Goal: Task Accomplishment & Management: Use online tool/utility

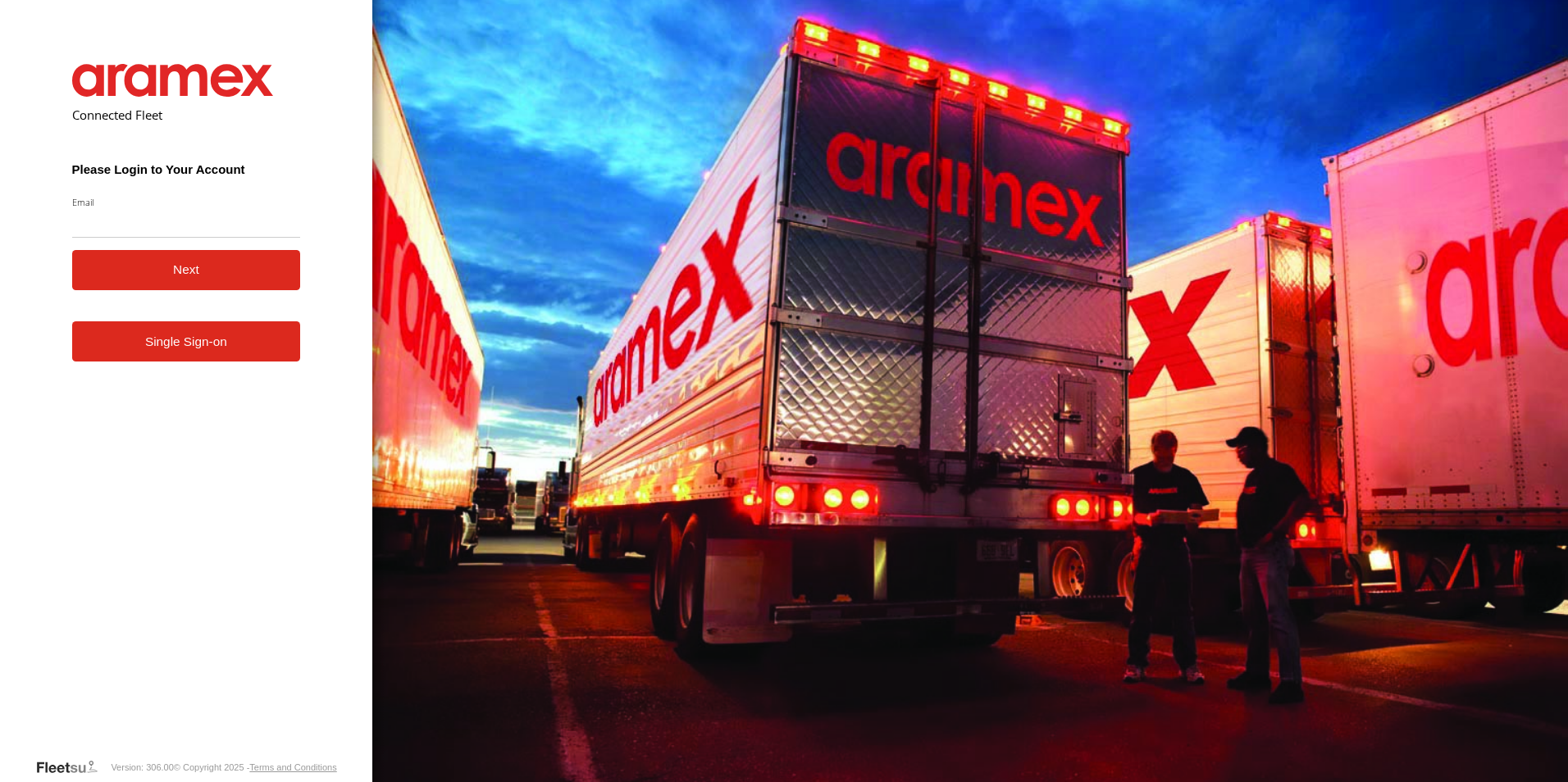
click at [246, 362] on link "Single Sign-on" at bounding box center [186, 341] width 228 height 40
click at [246, 358] on link "Single Sign-on" at bounding box center [186, 341] width 228 height 40
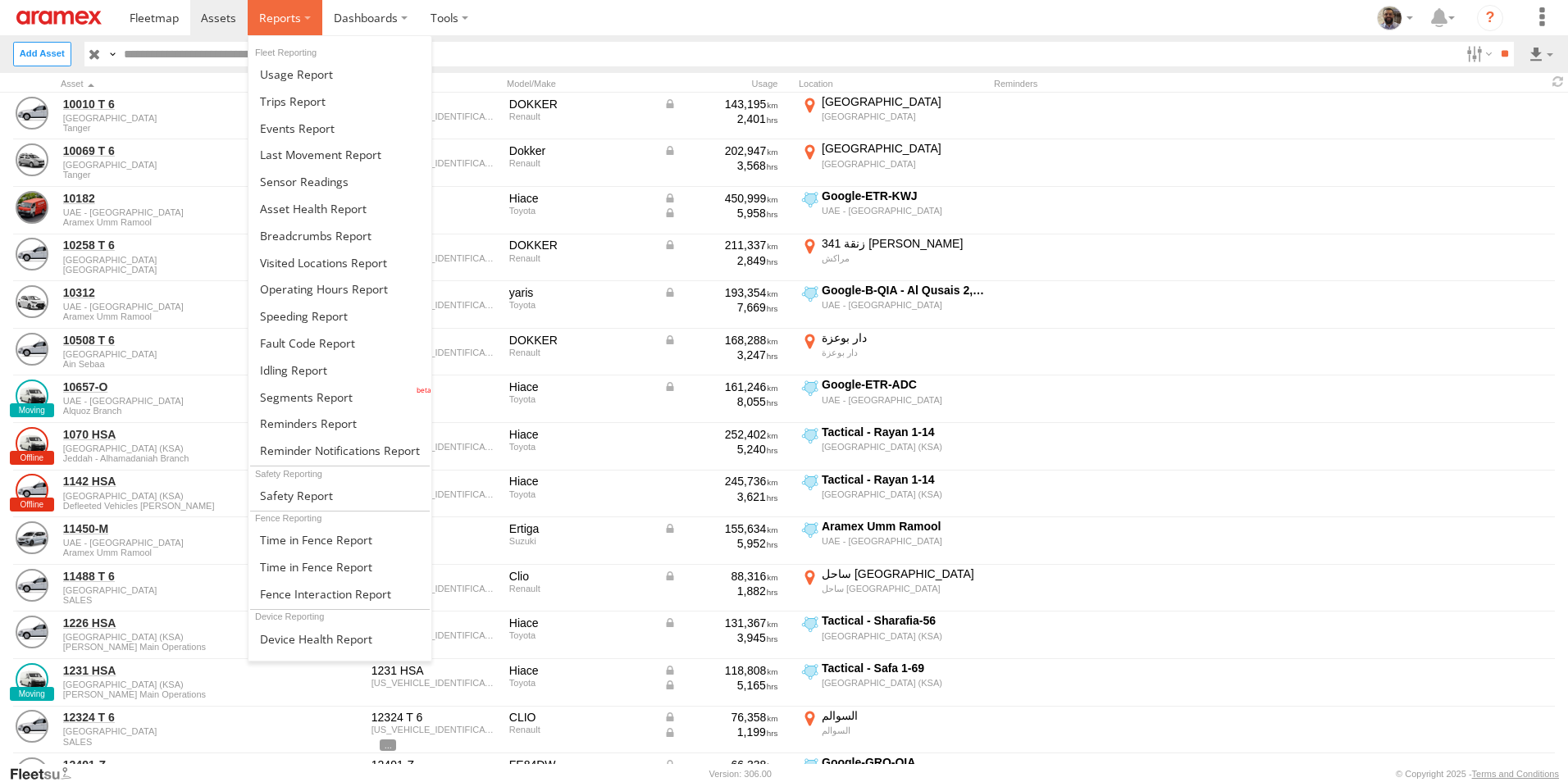
click at [317, 24] on label at bounding box center [285, 18] width 75 height 36
click at [329, 317] on span at bounding box center [304, 316] width 88 height 16
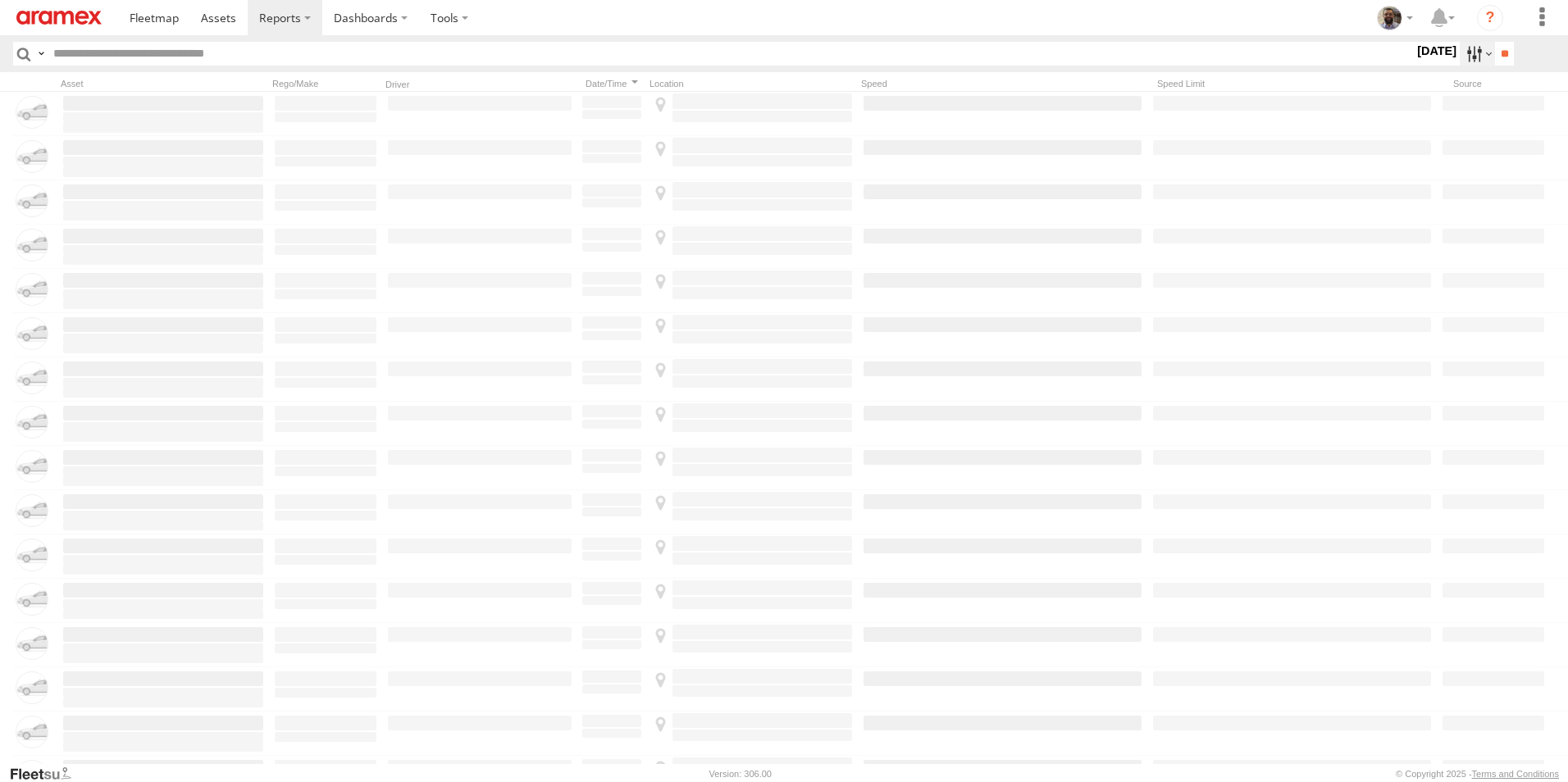
click at [1472, 59] on label at bounding box center [1478, 53] width 36 height 24
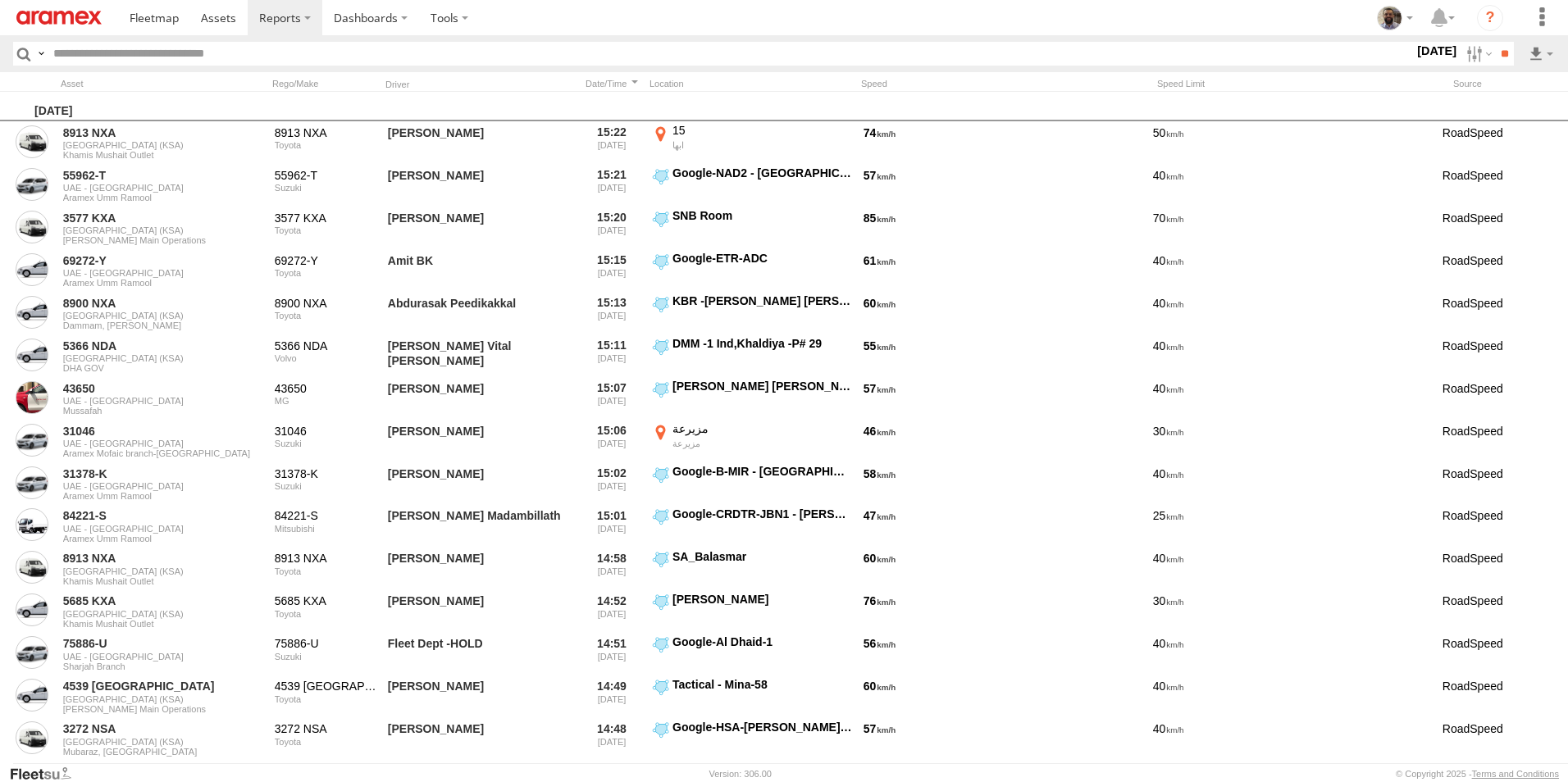
click at [0, 0] on label at bounding box center [0, 0] width 0 height 0
click at [0, 0] on span "[PERSON_NAME] - Jeddah" at bounding box center [0, 0] width 0 height 0
click at [1506, 47] on input "**" at bounding box center [1504, 53] width 19 height 24
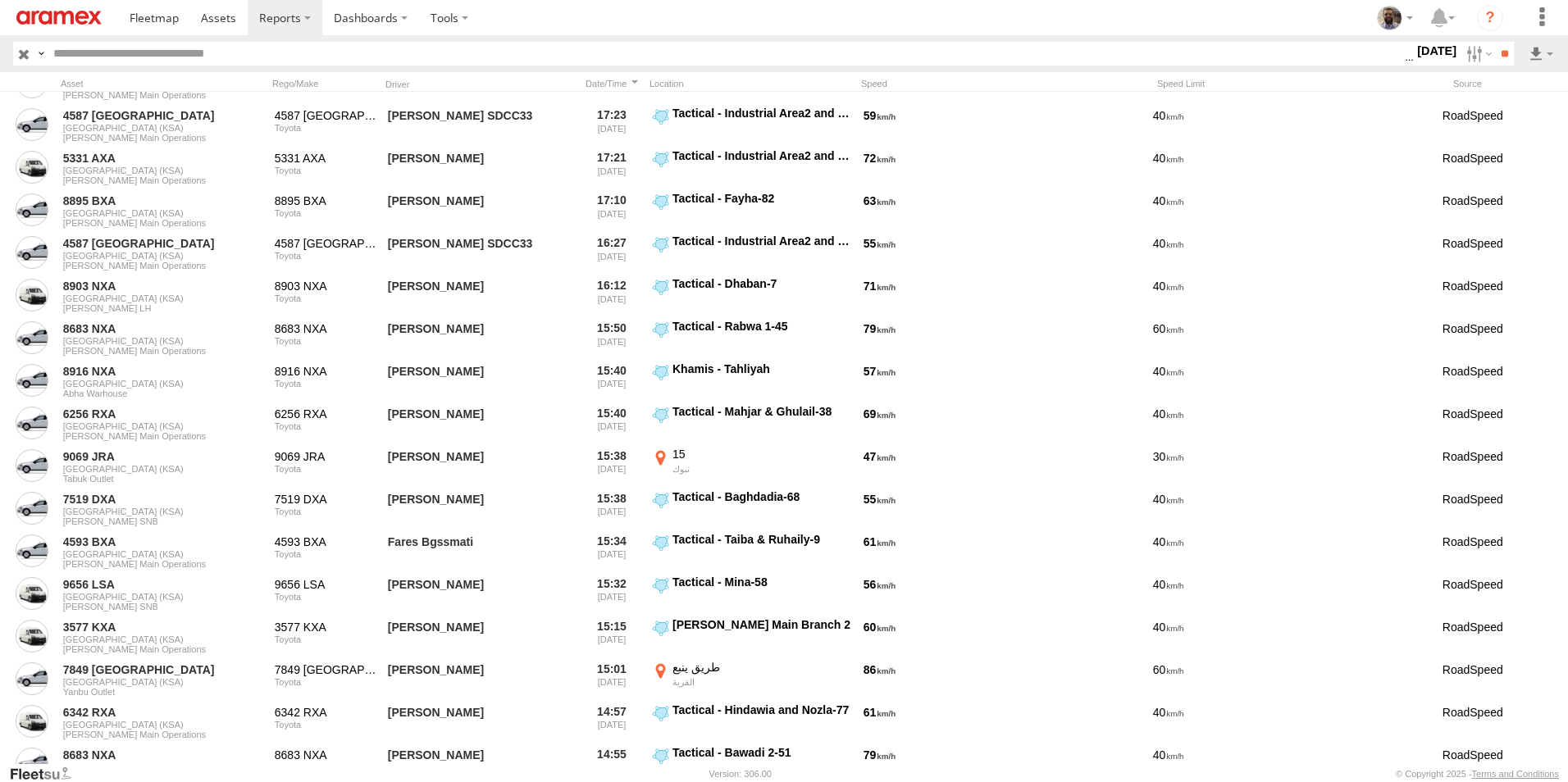
scroll to position [1066, 0]
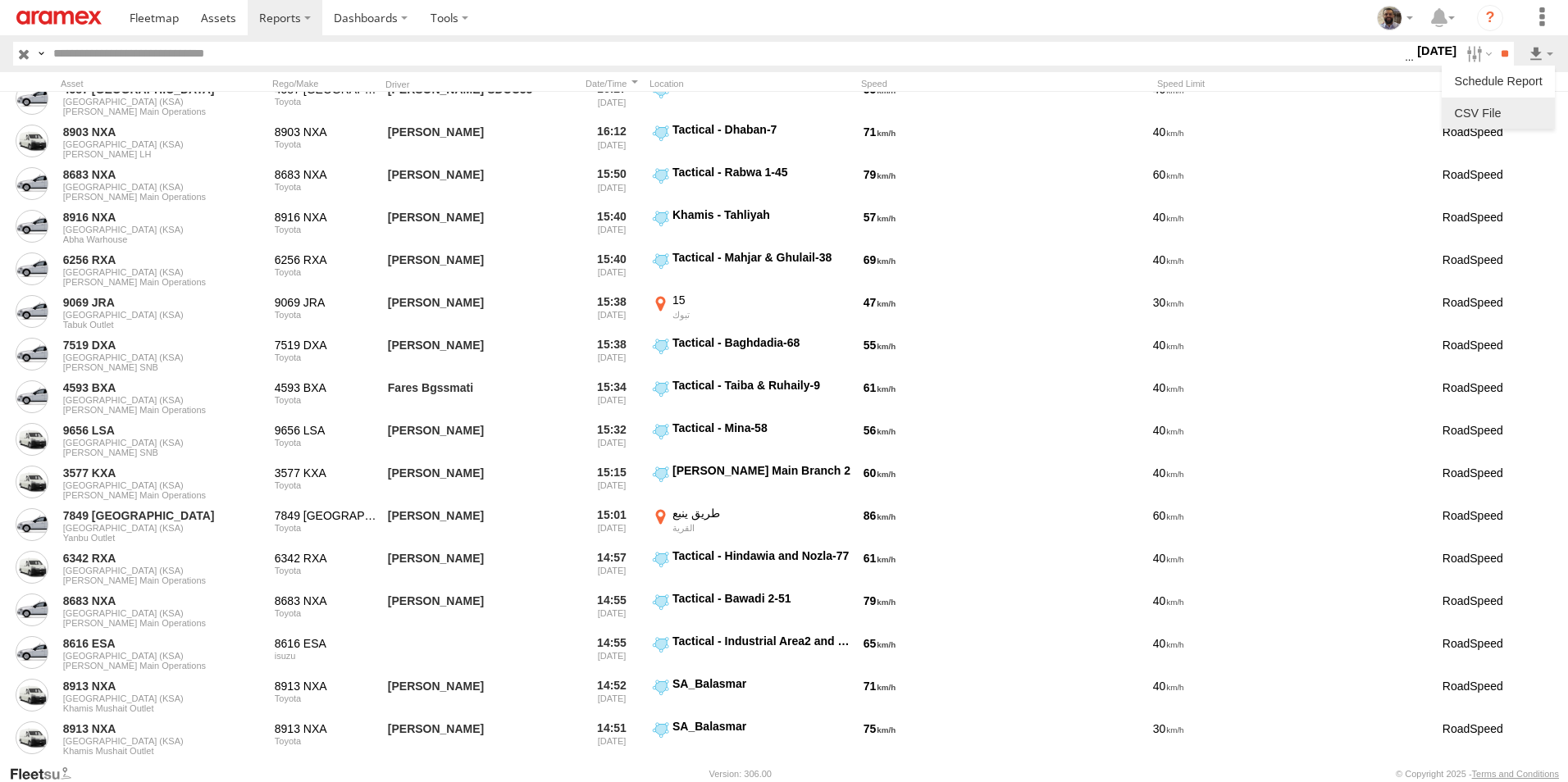
click at [1524, 110] on link at bounding box center [1499, 114] width 100 height 25
click at [753, 24] on section at bounding box center [841, 18] width 1446 height 36
click at [1481, 52] on label at bounding box center [1478, 53] width 36 height 24
click at [0, 0] on label at bounding box center [0, 0] width 0 height 0
click at [1501, 64] on input "**" at bounding box center [1504, 53] width 19 height 24
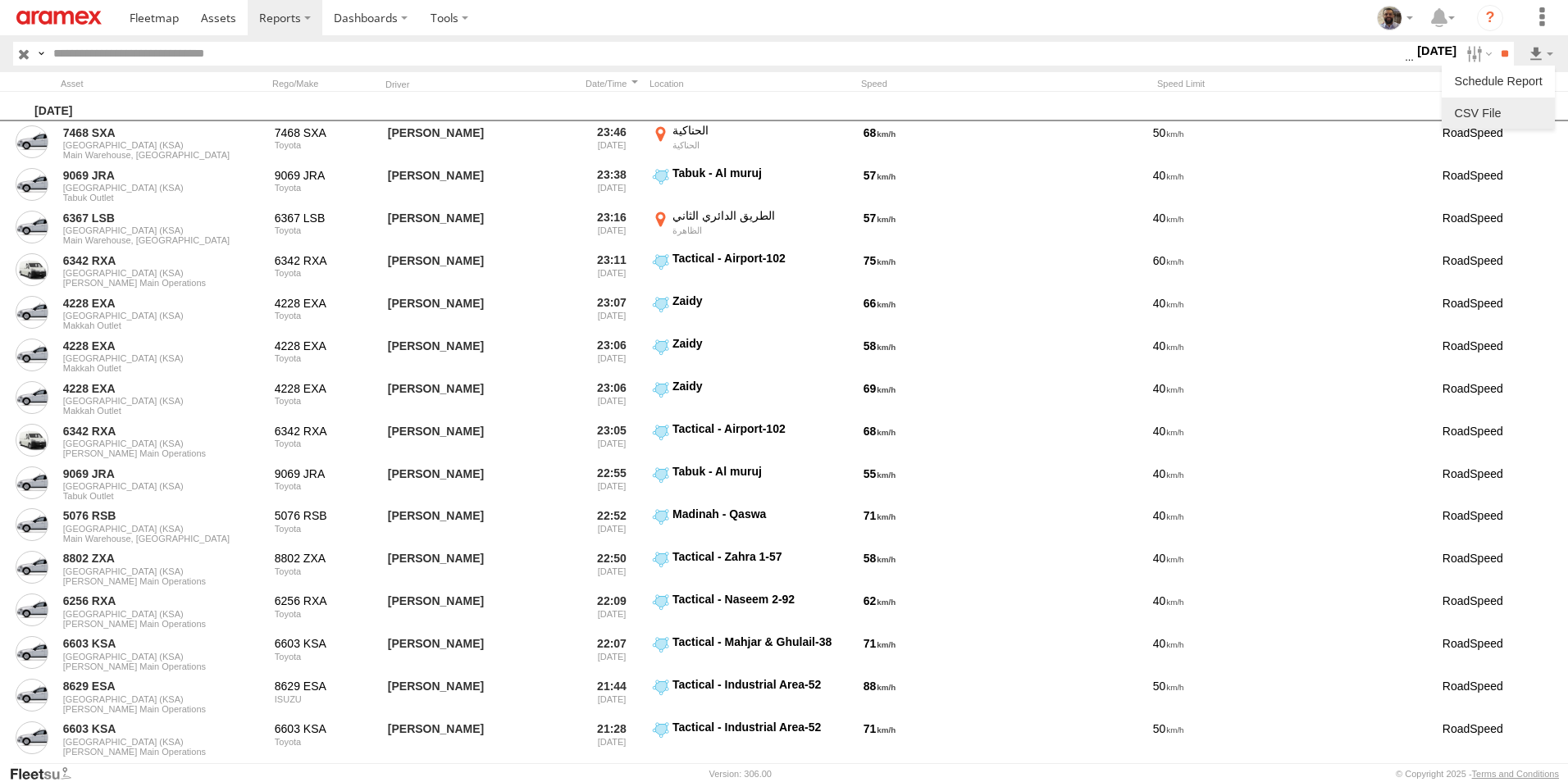
click at [1518, 110] on link at bounding box center [1499, 114] width 100 height 25
click at [881, 23] on section at bounding box center [841, 18] width 1446 height 36
click at [1506, 54] on input "**" at bounding box center [1504, 53] width 19 height 24
click at [1515, 109] on link at bounding box center [1499, 114] width 100 height 25
click at [970, 21] on section at bounding box center [841, 18] width 1446 height 36
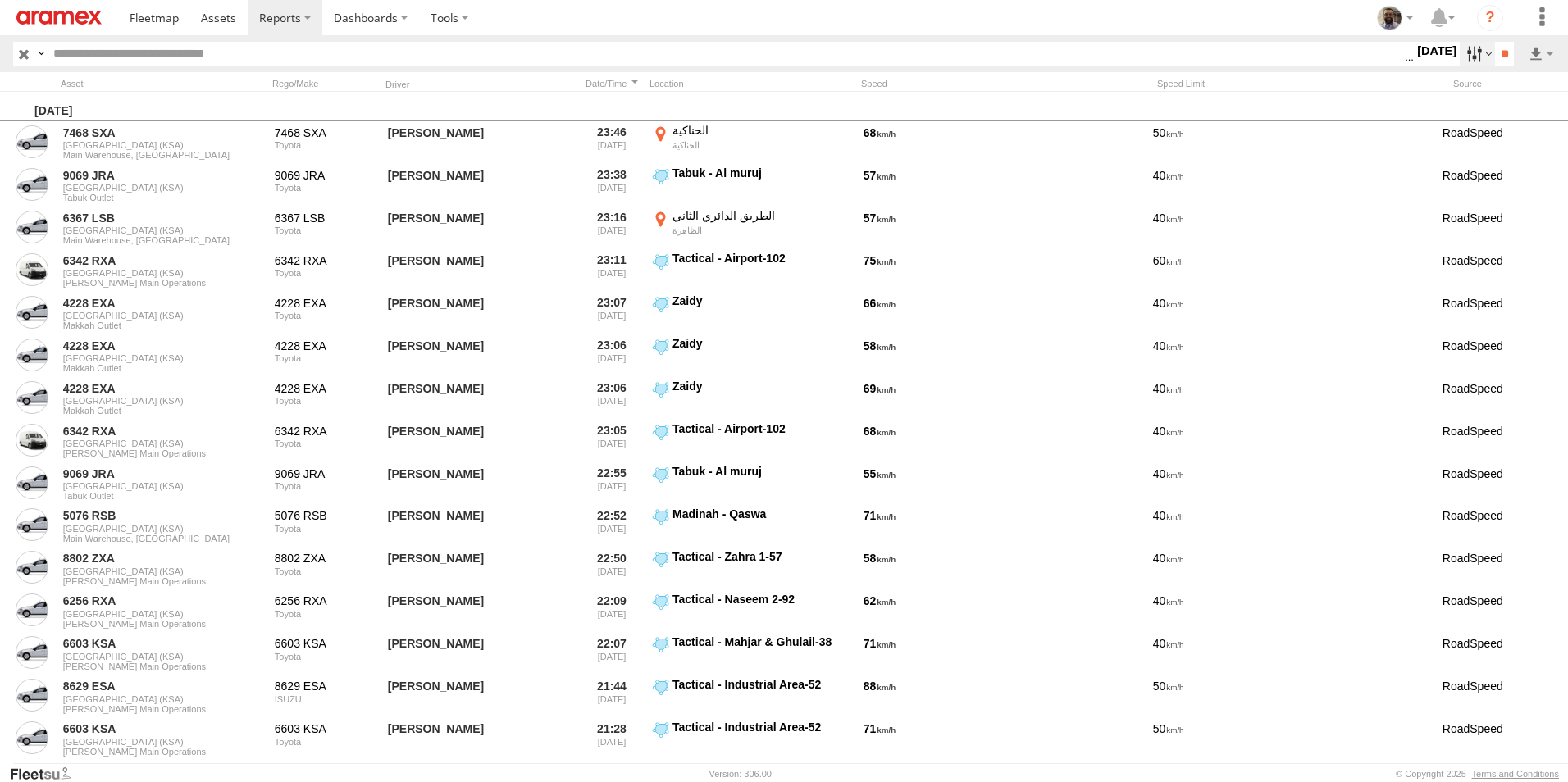
click at [1468, 52] on label at bounding box center [1478, 53] width 36 height 24
click at [0, 0] on label at bounding box center [0, 0] width 0 height 0
click at [1507, 57] on input "**" at bounding box center [1504, 53] width 19 height 24
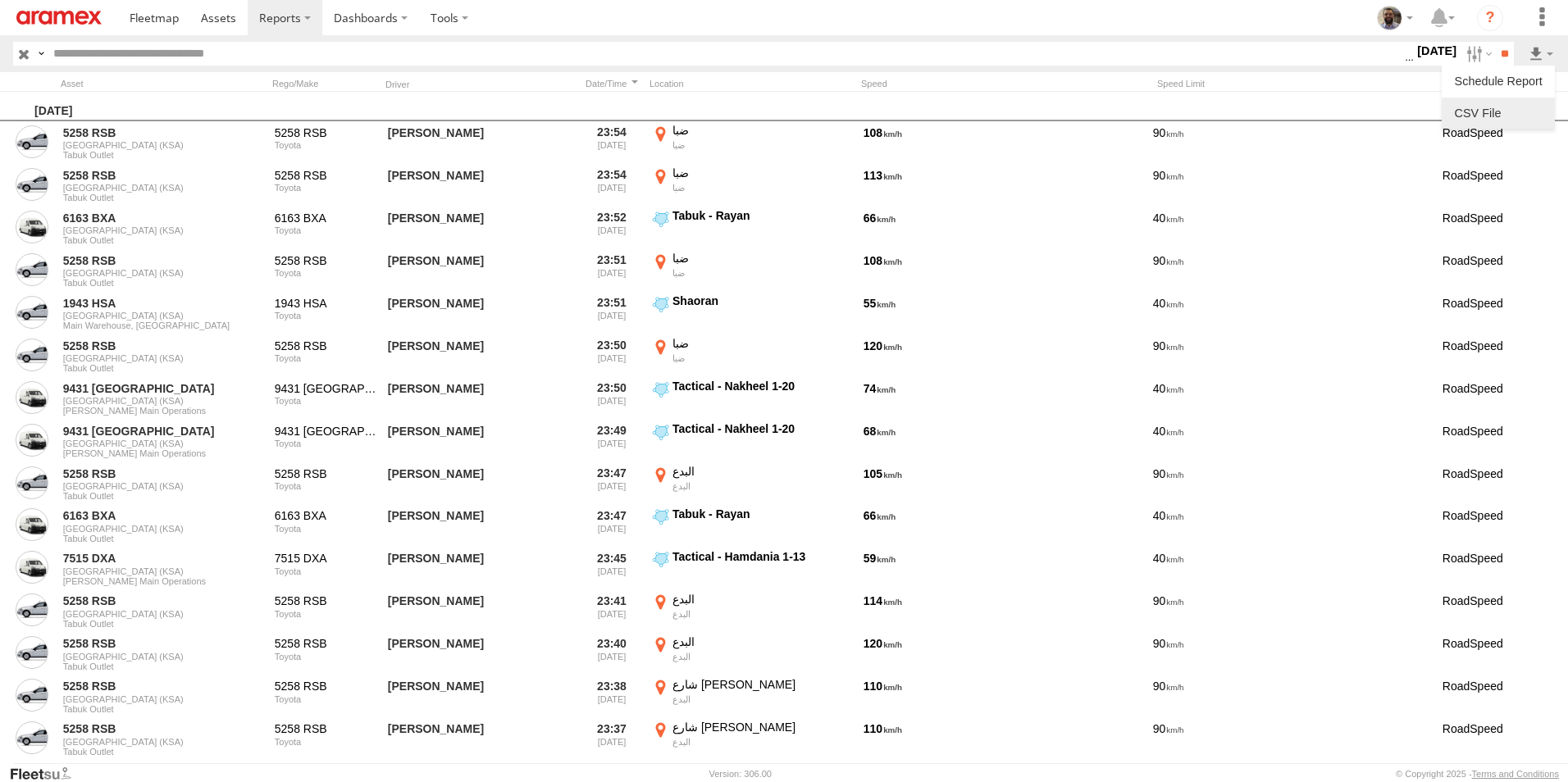
click at [1509, 106] on link at bounding box center [1499, 114] width 100 height 25
